Goal: Book appointment/travel/reservation

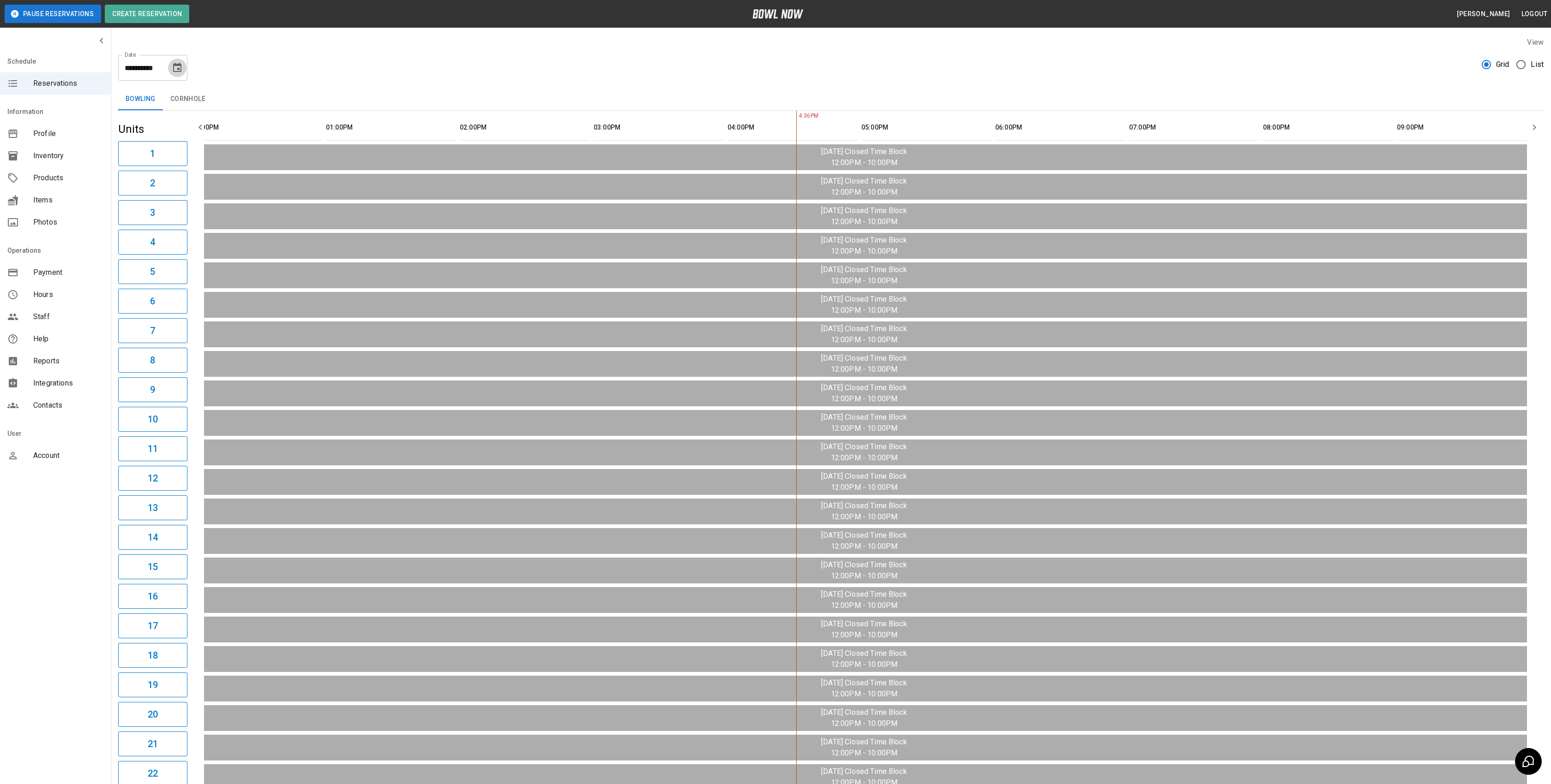
click at [175, 68] on icon "Choose date, selected date is Aug 11, 2025" at bounding box center [177, 68] width 11 height 11
click at [123, 168] on button "12" at bounding box center [123, 168] width 17 height 17
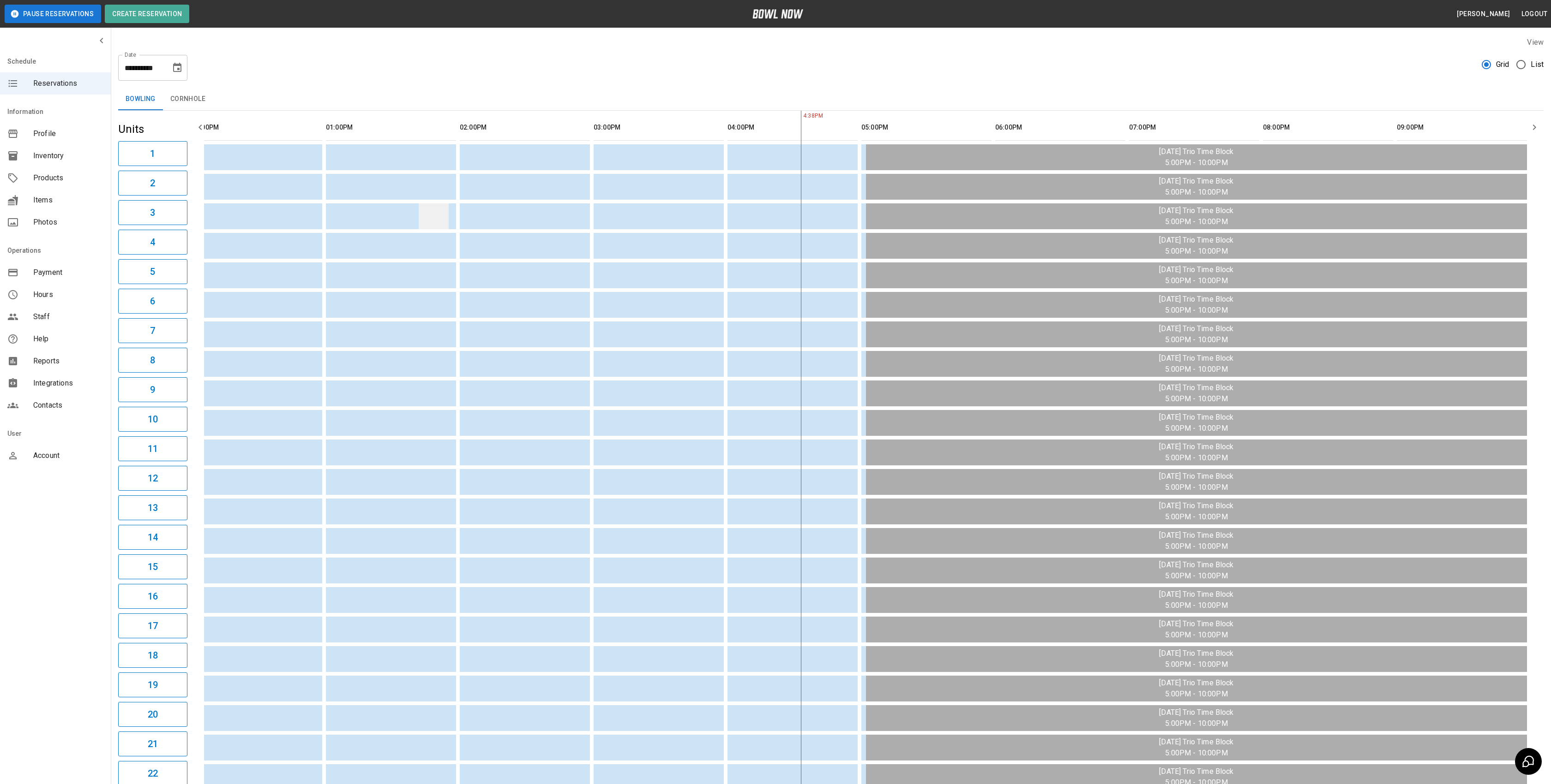
scroll to position [0, 23]
click at [175, 66] on icon "Choose date, selected date is Aug 12, 2025" at bounding box center [177, 68] width 11 height 11
click at [136, 168] on button "13" at bounding box center [141, 168] width 17 height 17
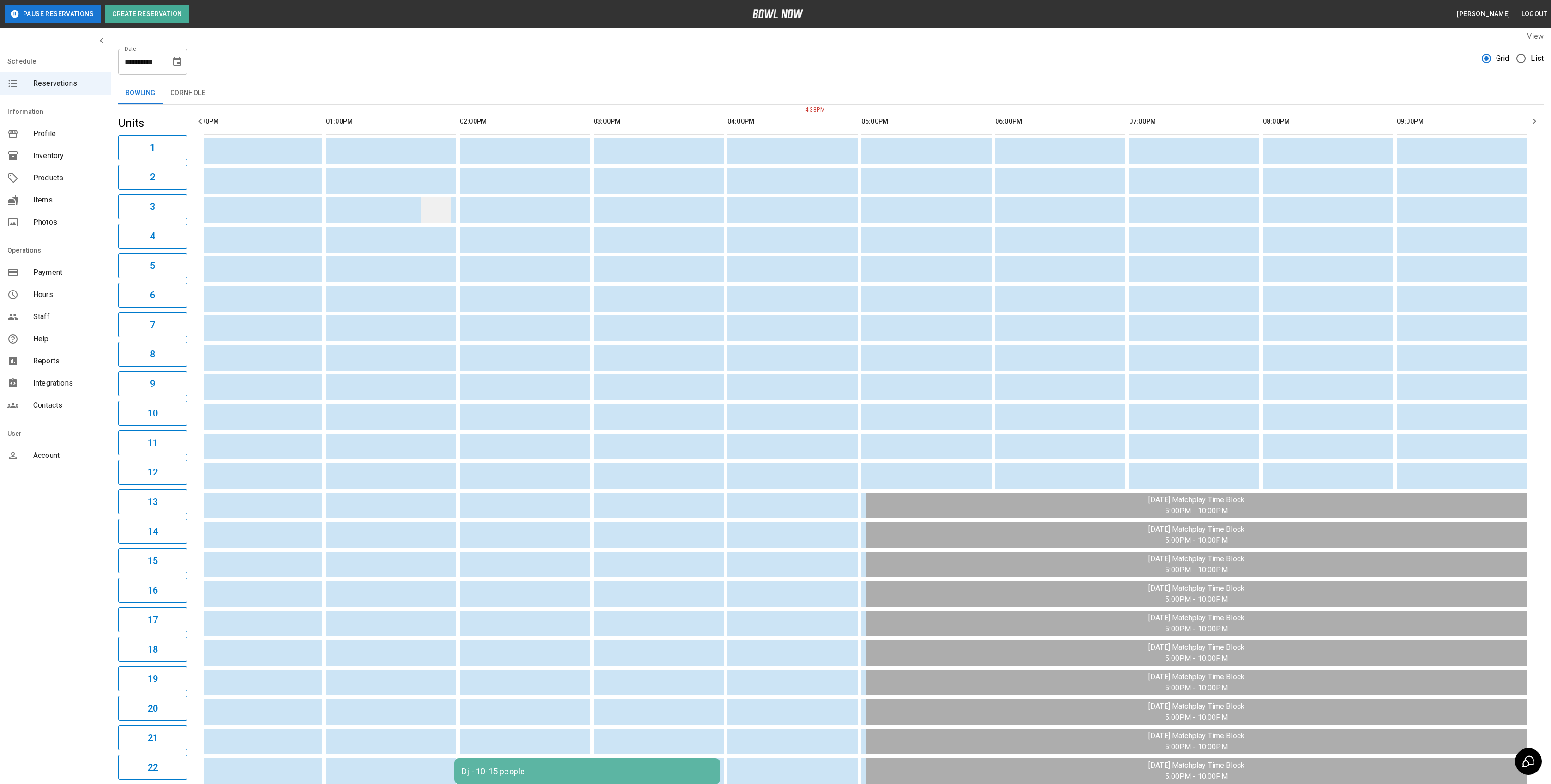
scroll to position [0, 0]
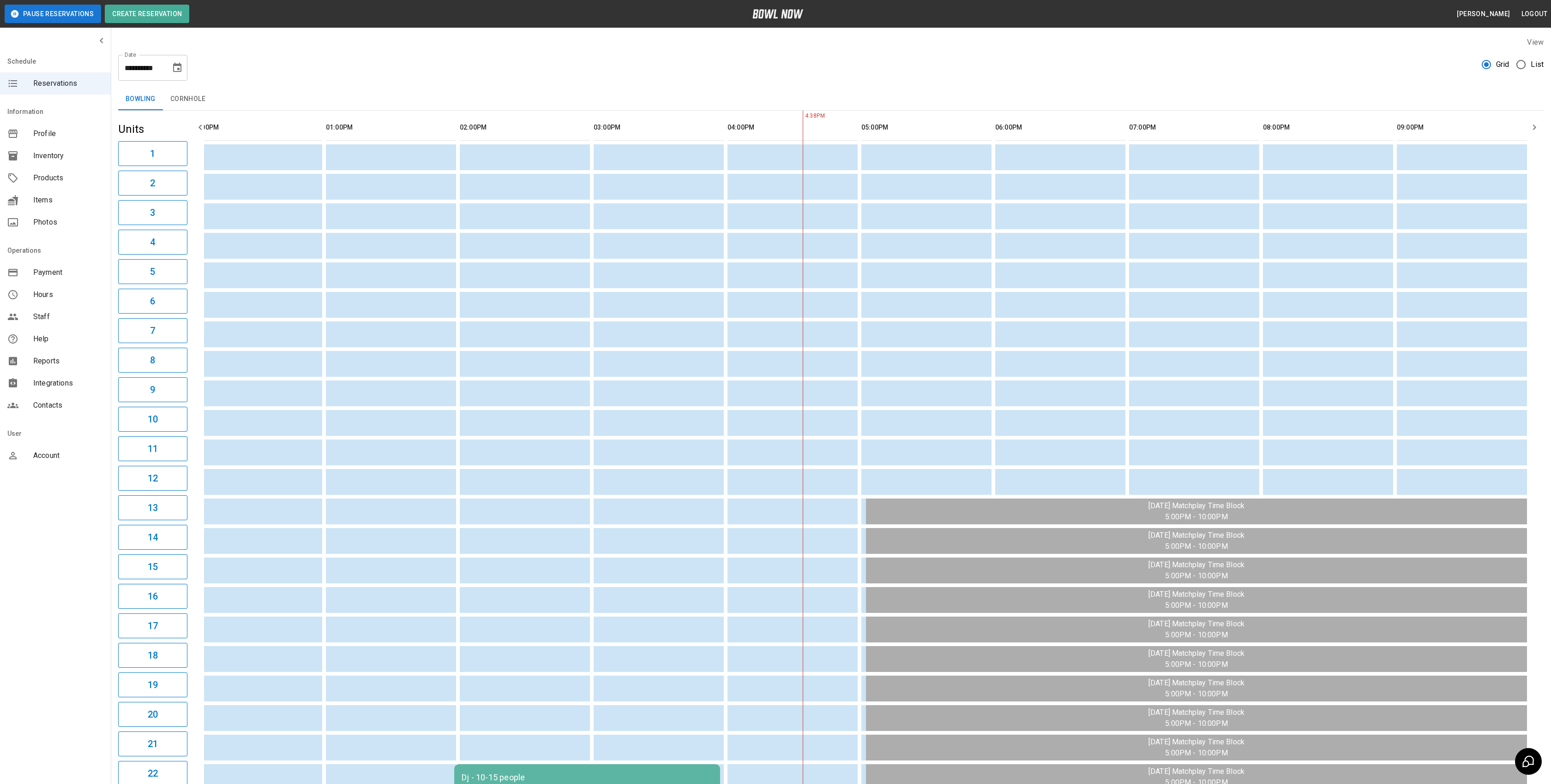
click at [180, 69] on icon "Choose date, selected date is Aug 13, 2025" at bounding box center [177, 67] width 8 height 9
click at [163, 170] on button "14" at bounding box center [159, 168] width 17 height 17
type input "**********"
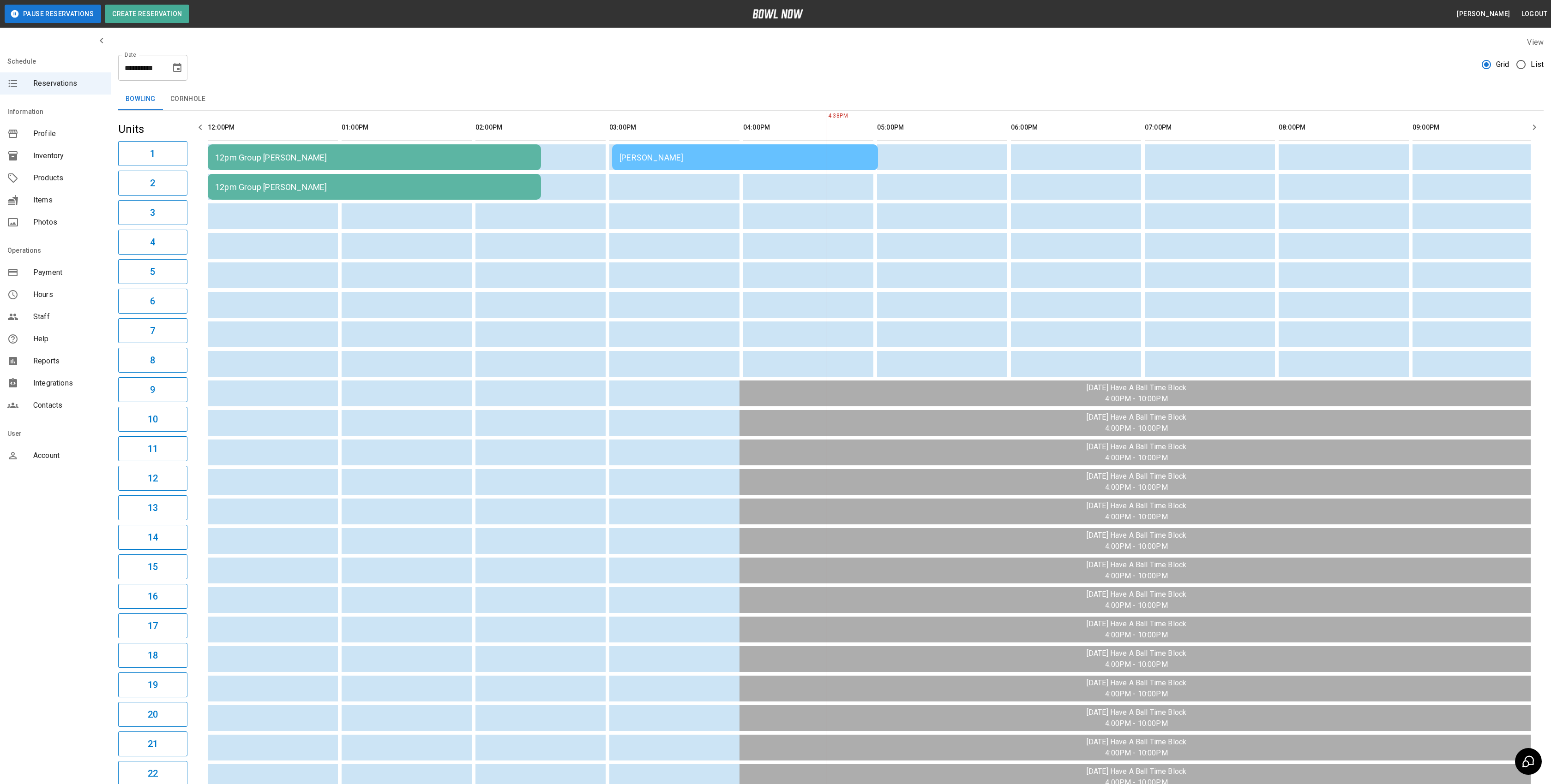
click at [242, 154] on div "12pm Group Kim Kaster" at bounding box center [374, 157] width 318 height 10
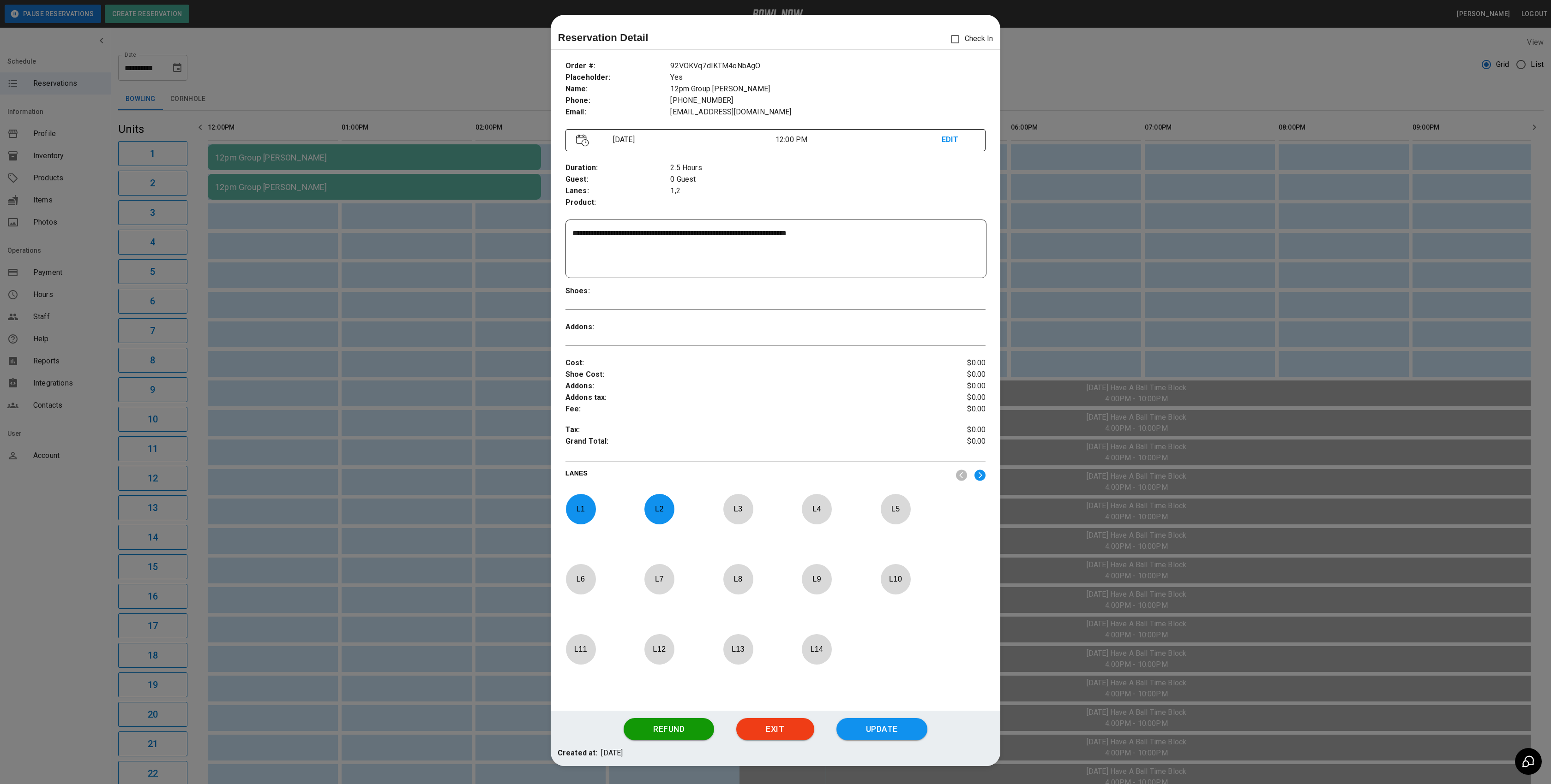
click at [355, 103] on div at bounding box center [776, 392] width 1551 height 784
